Goal: Consume media (video, audio)

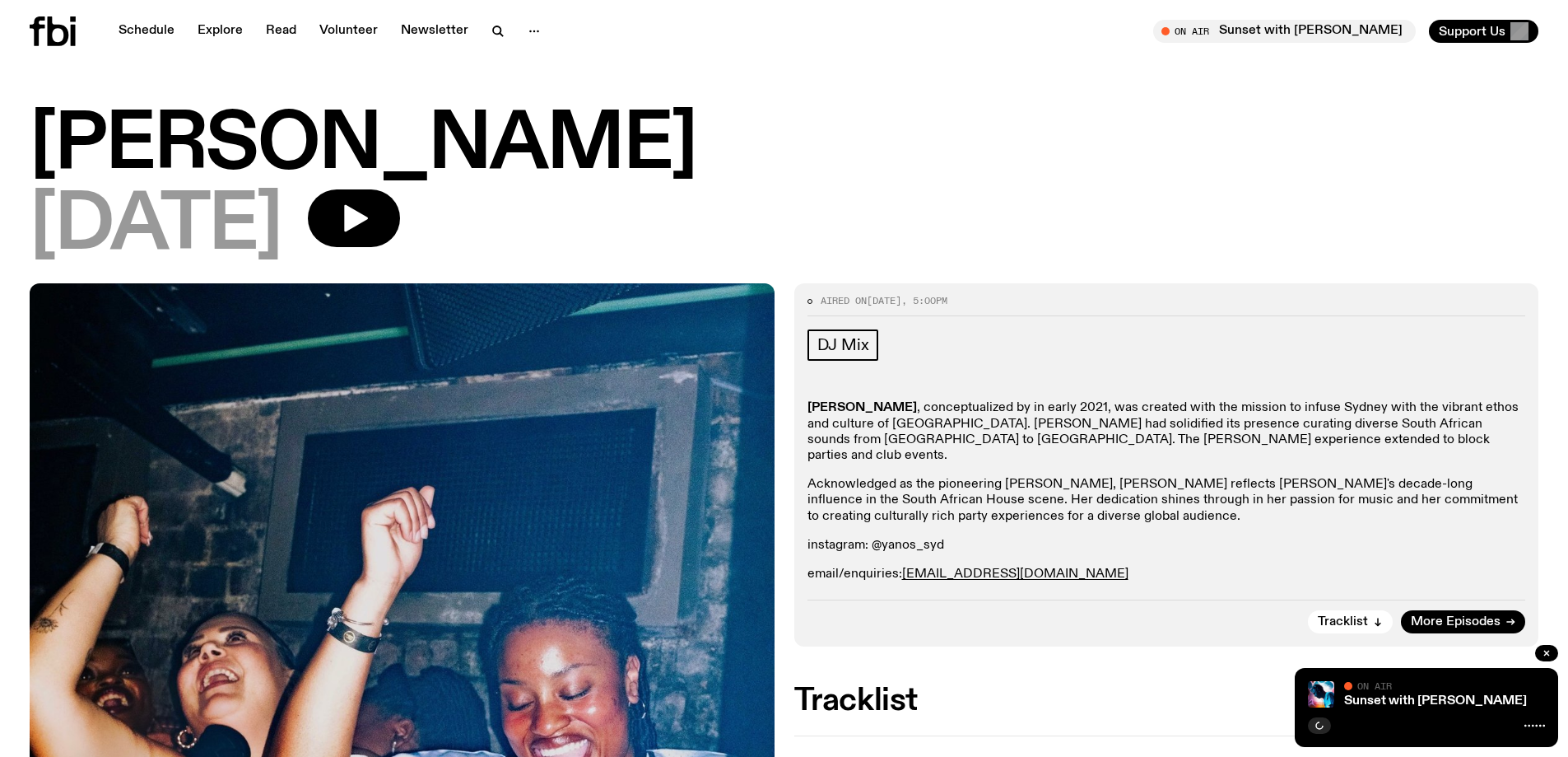
click at [1546, 657] on icon "button" at bounding box center [1546, 652] width 10 height 10
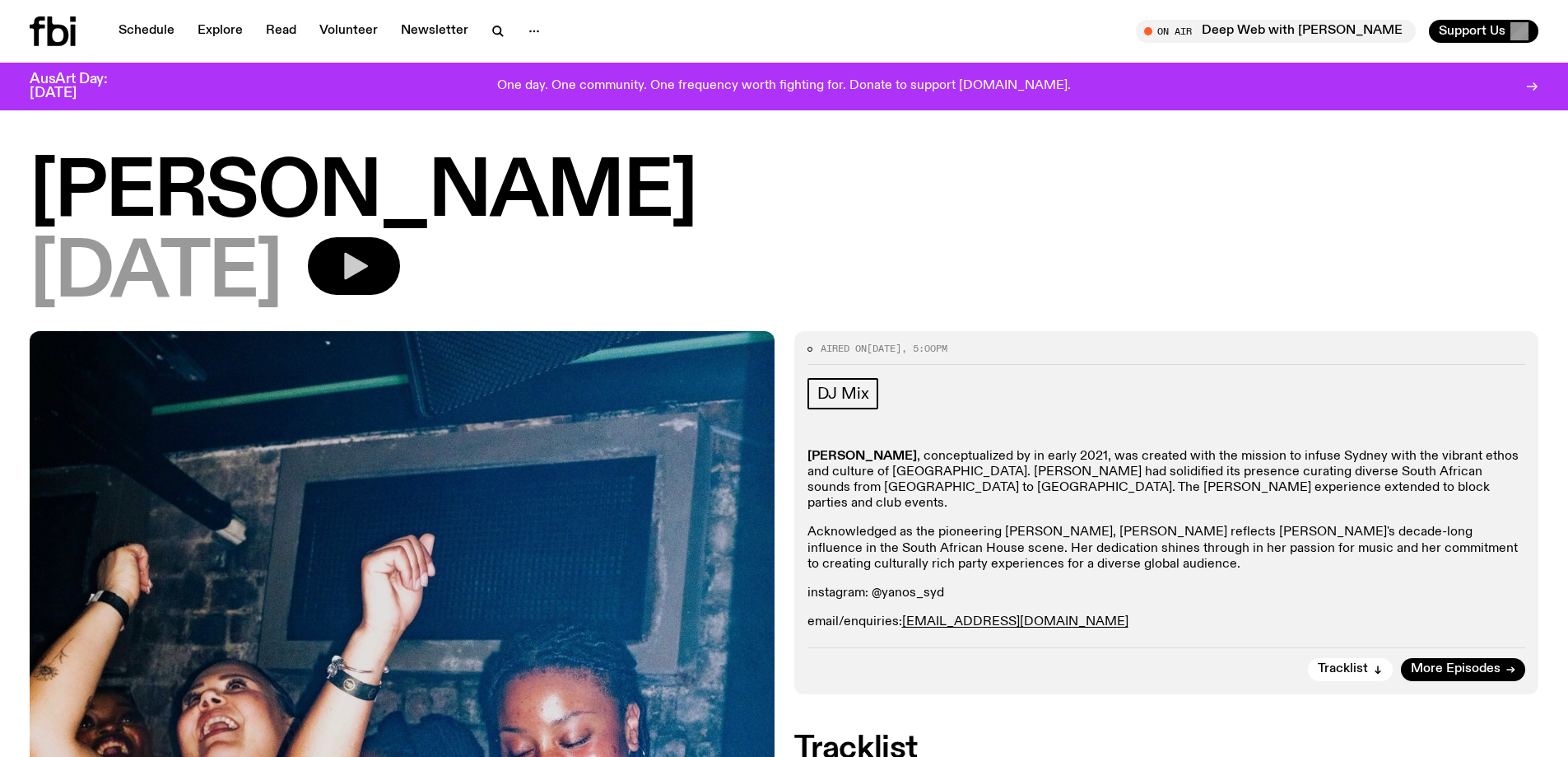
click at [385, 276] on button "button" at bounding box center [354, 266] width 92 height 58
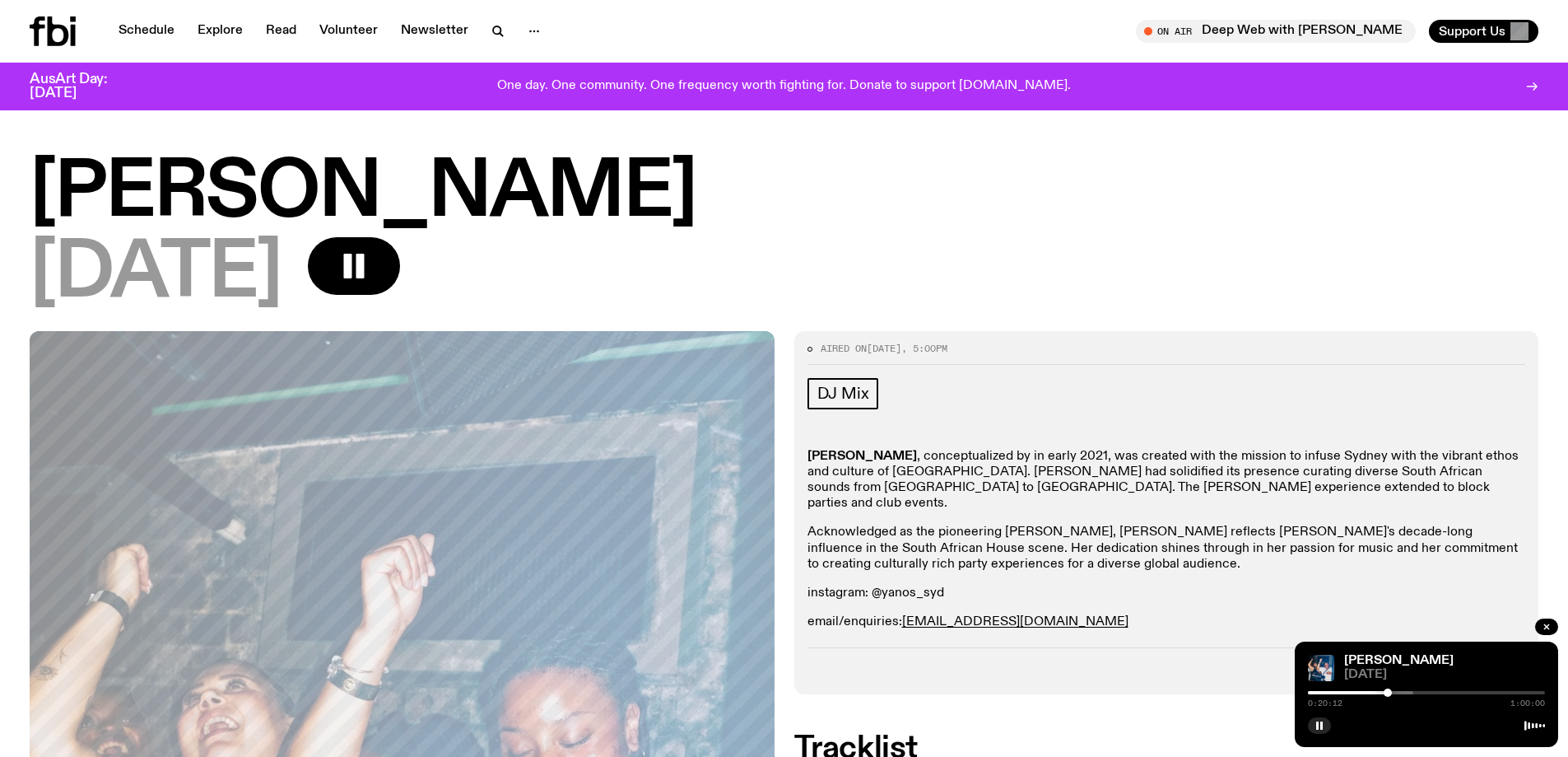
drag, startPoint x: 1408, startPoint y: 690, endPoint x: 1386, endPoint y: 689, distance: 22.0
click at [1386, 689] on div at bounding box center [1388, 693] width 9 height 9
drag, startPoint x: 1383, startPoint y: 695, endPoint x: 1393, endPoint y: 696, distance: 10.0
click at [1393, 696] on div at bounding box center [1393, 693] width 9 height 9
drag, startPoint x: 1391, startPoint y: 693, endPoint x: 1376, endPoint y: 695, distance: 15.1
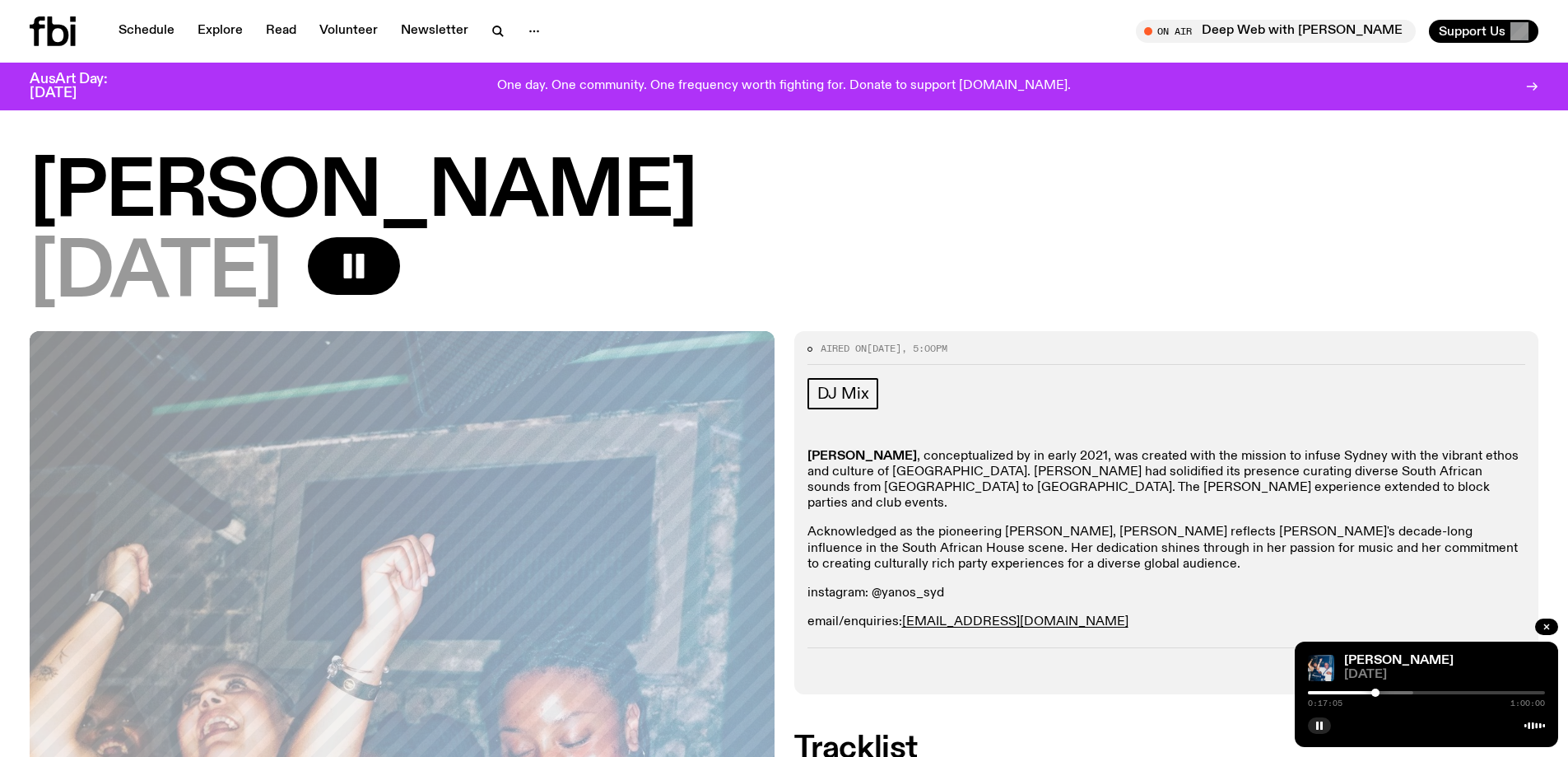
click at [1376, 695] on div at bounding box center [1376, 693] width 9 height 9
click at [1373, 695] on div at bounding box center [1373, 693] width 9 height 9
click at [1369, 694] on div at bounding box center [1369, 693] width 9 height 9
click at [1365, 690] on div at bounding box center [1365, 693] width 9 height 9
click at [1362, 692] on div at bounding box center [1362, 693] width 9 height 9
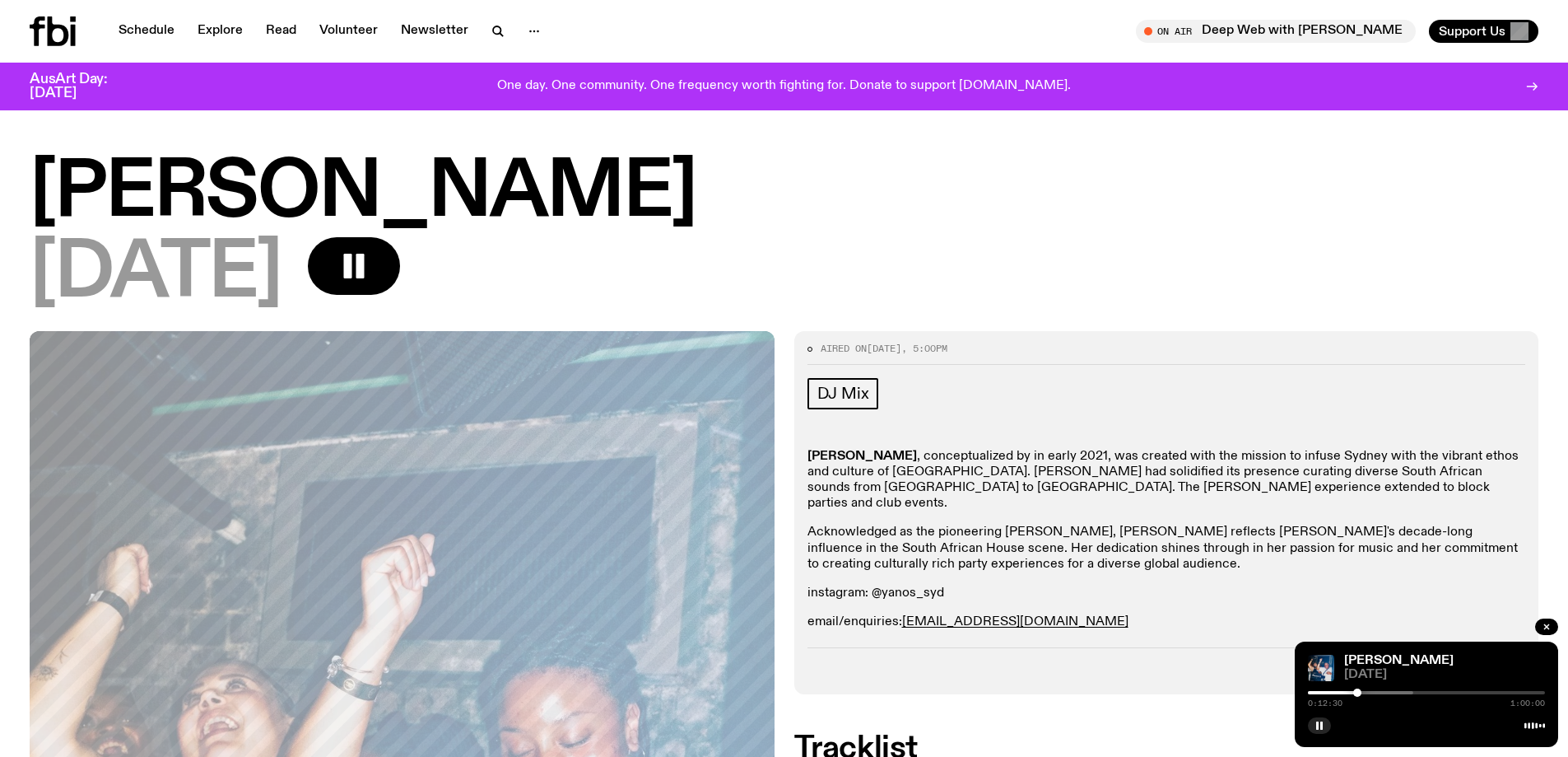
click at [1358, 693] on div at bounding box center [1358, 693] width 9 height 9
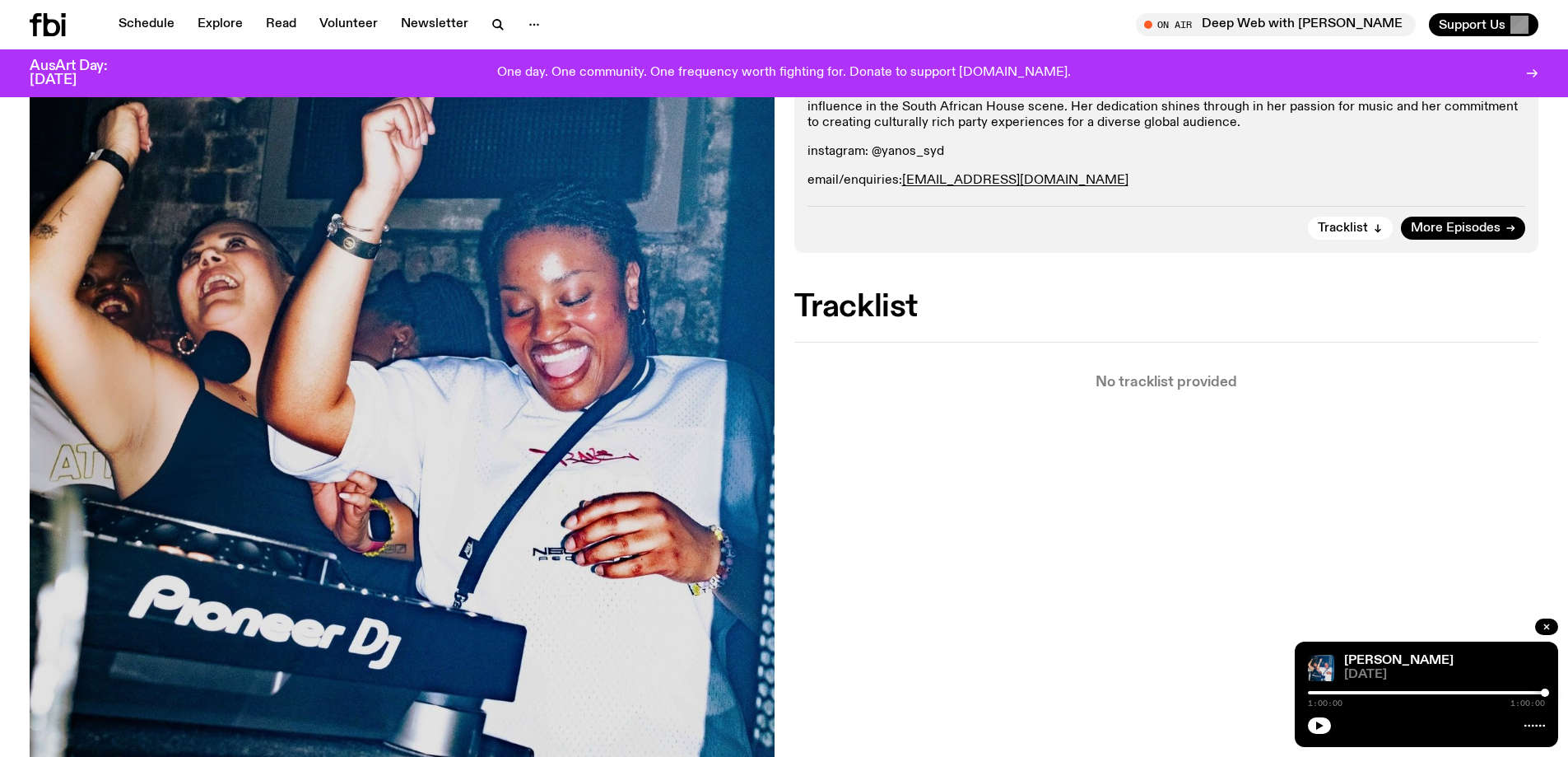
scroll to position [99, 0]
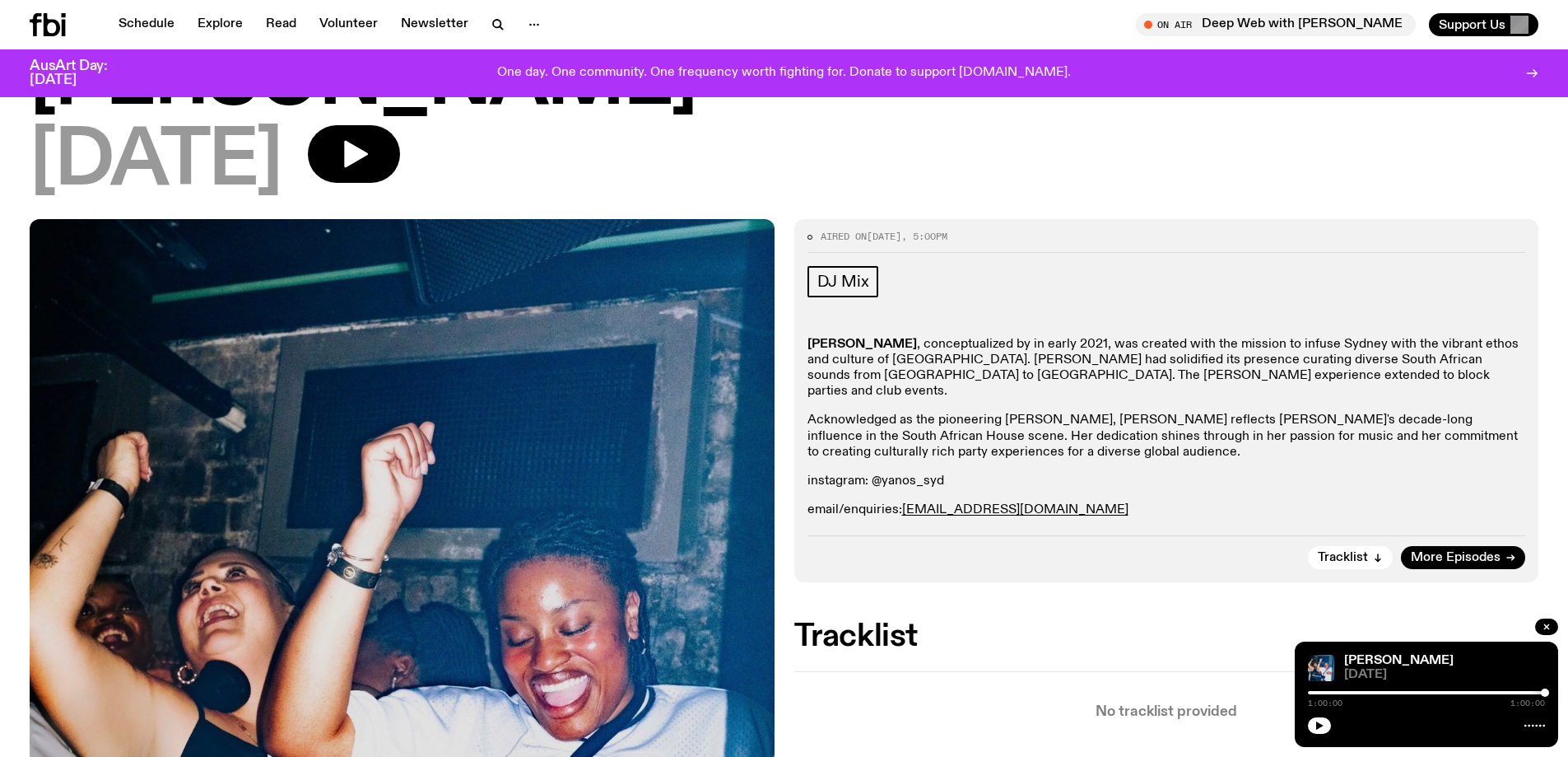
drag, startPoint x: 1313, startPoint y: 724, endPoint x: 1303, endPoint y: 712, distance: 15.6
click at [1313, 724] on button "button" at bounding box center [1320, 725] width 23 height 16
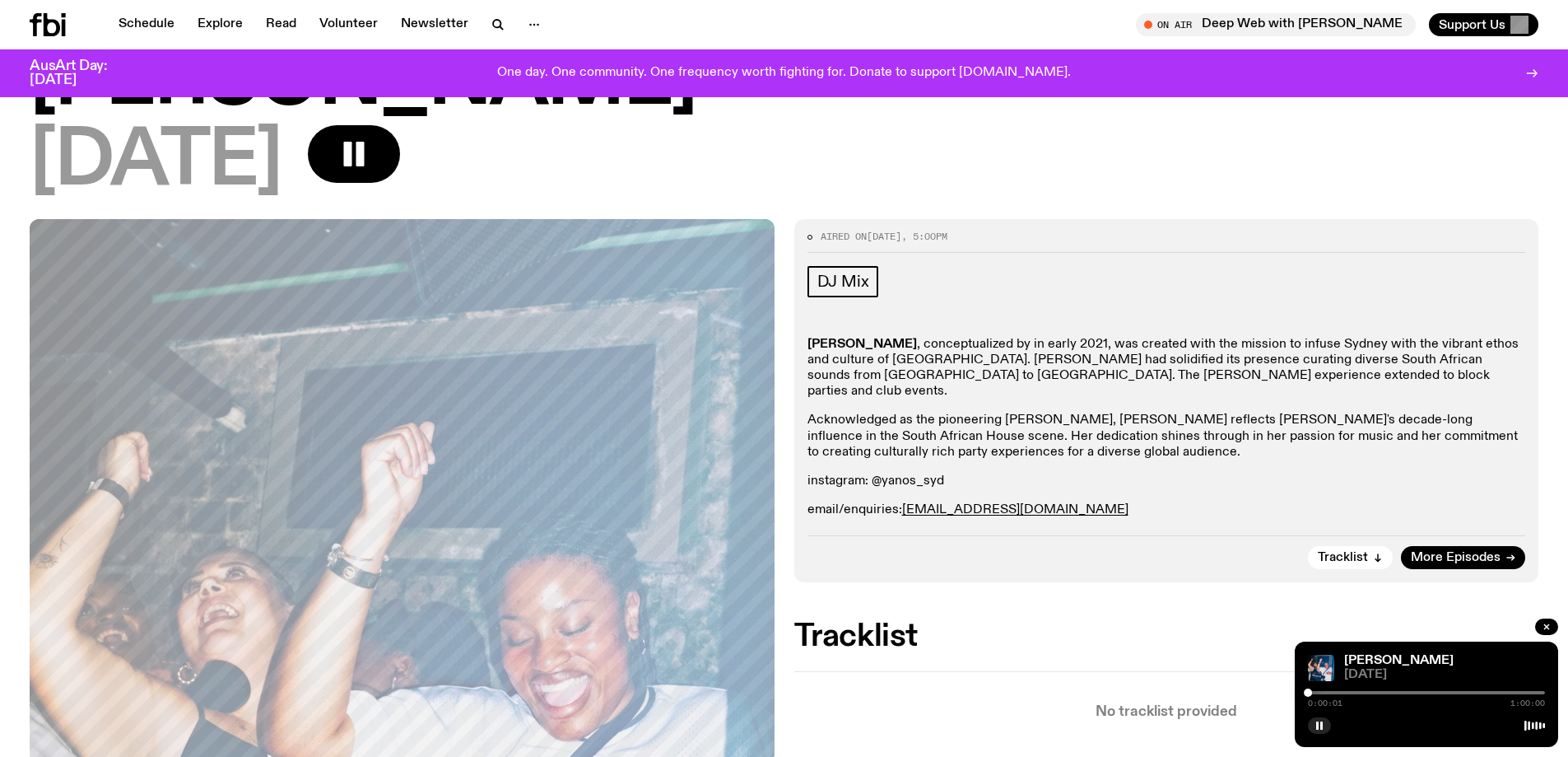
click at [1529, 692] on div at bounding box center [1427, 693] width 237 height 3
click at [1531, 690] on div at bounding box center [1529, 693] width 9 height 9
